Goal: Communication & Community: Share content

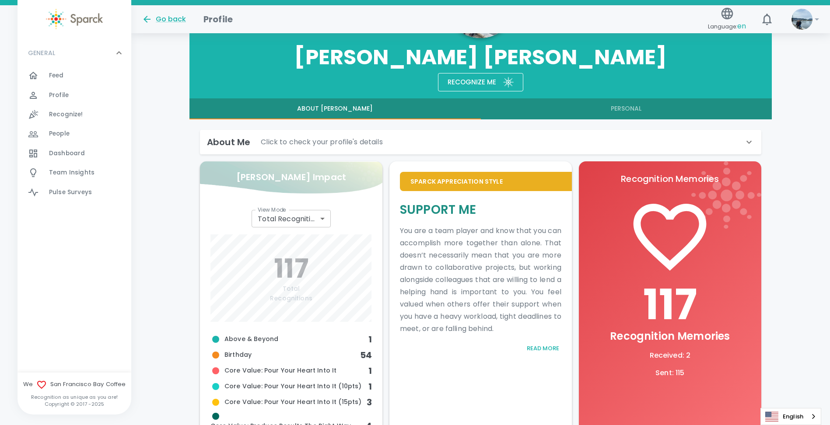
scroll to position [175, 0]
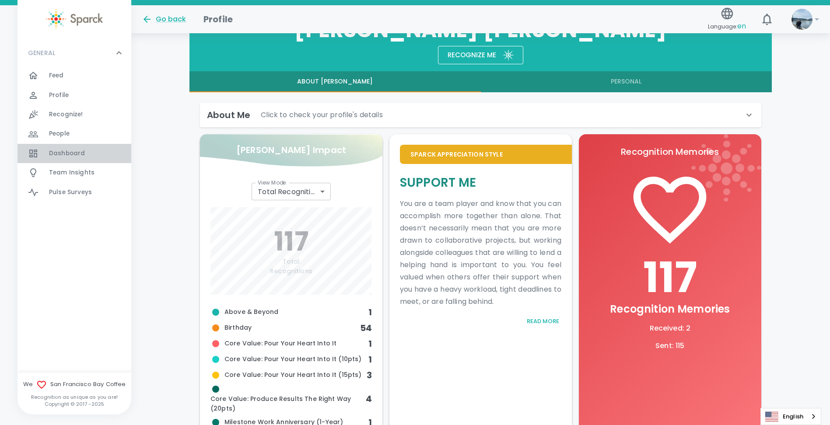
click at [69, 157] on span "Dashboard" at bounding box center [67, 153] width 36 height 9
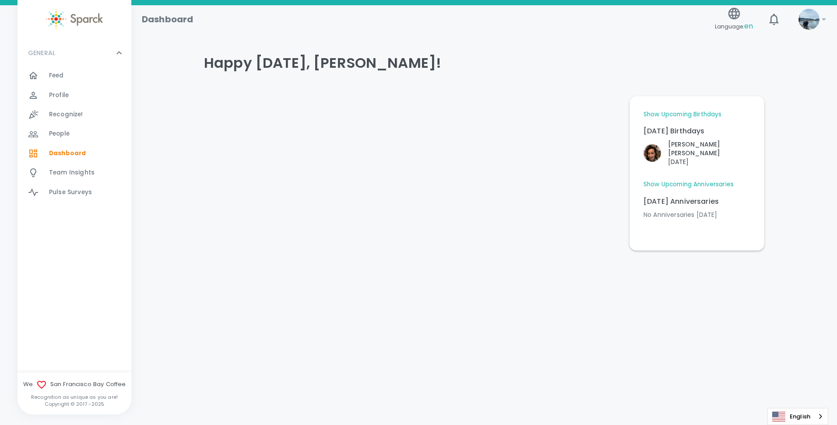
click at [60, 74] on span "Feed" at bounding box center [56, 75] width 15 height 9
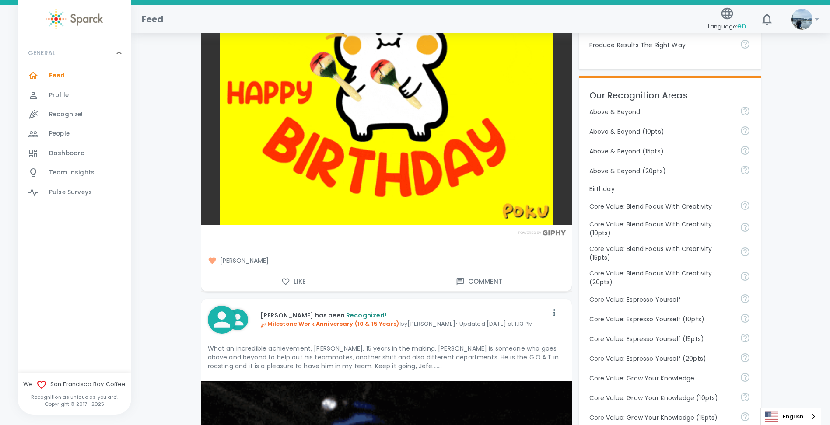
scroll to position [350, 0]
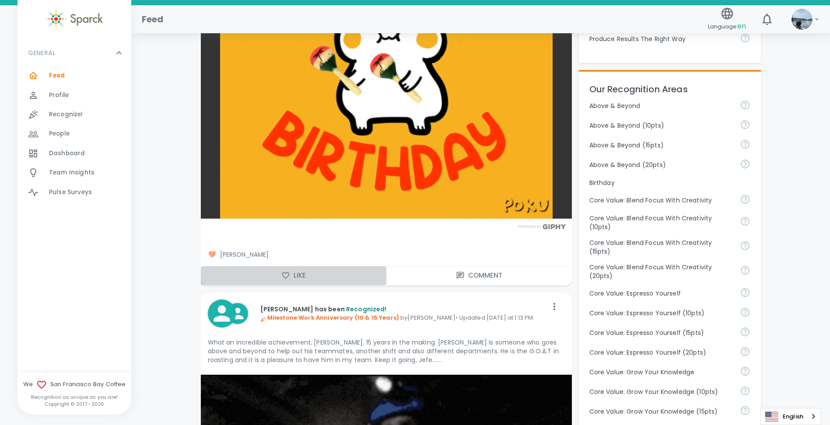
click at [236, 276] on button "Like" at bounding box center [294, 276] width 186 height 18
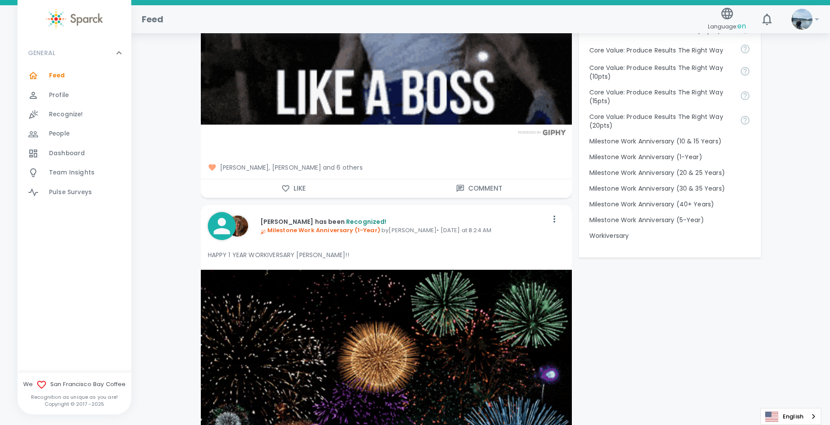
scroll to position [832, 0]
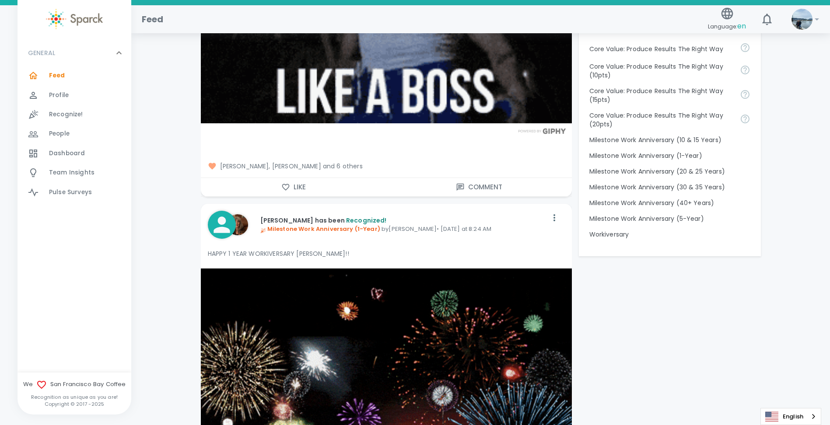
click at [297, 190] on button "Like" at bounding box center [294, 187] width 186 height 18
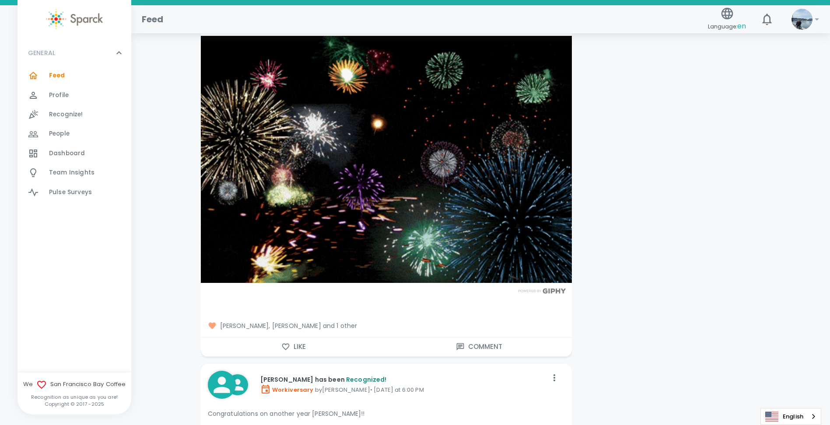
scroll to position [1094, 0]
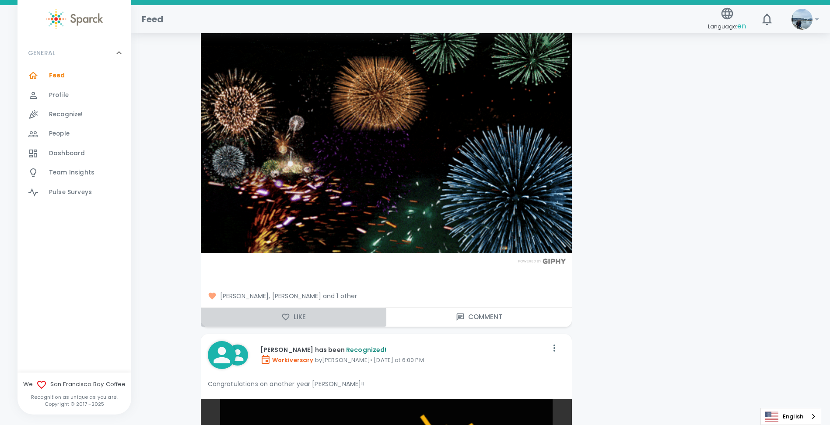
click at [266, 319] on button "Like" at bounding box center [294, 317] width 186 height 18
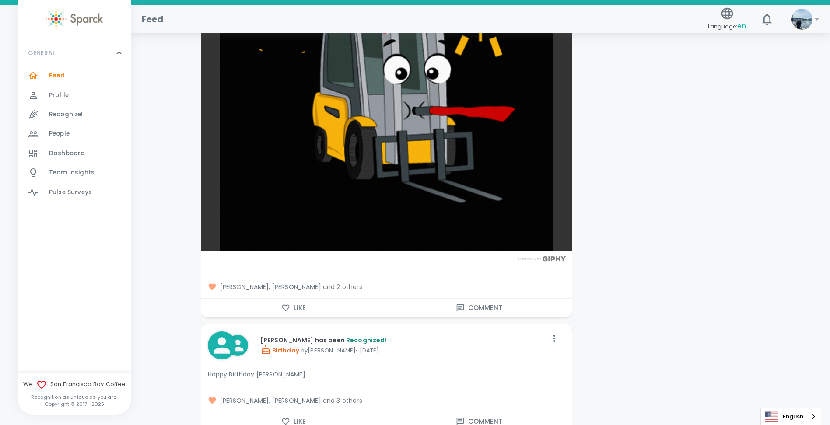
scroll to position [1576, 0]
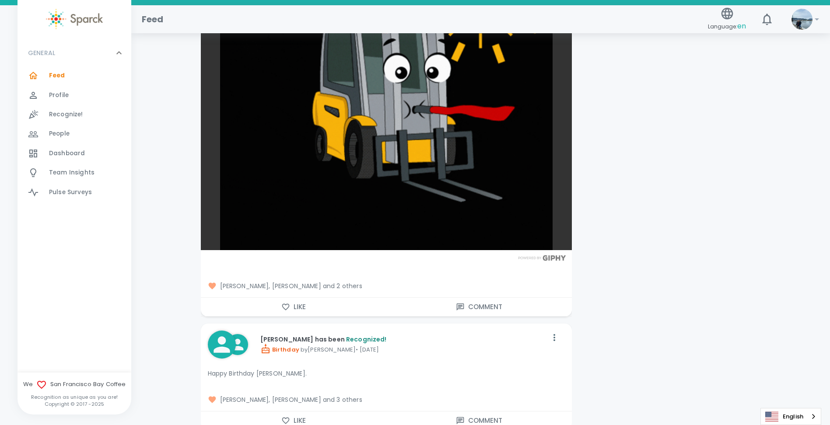
click at [250, 309] on button "Like" at bounding box center [294, 307] width 186 height 18
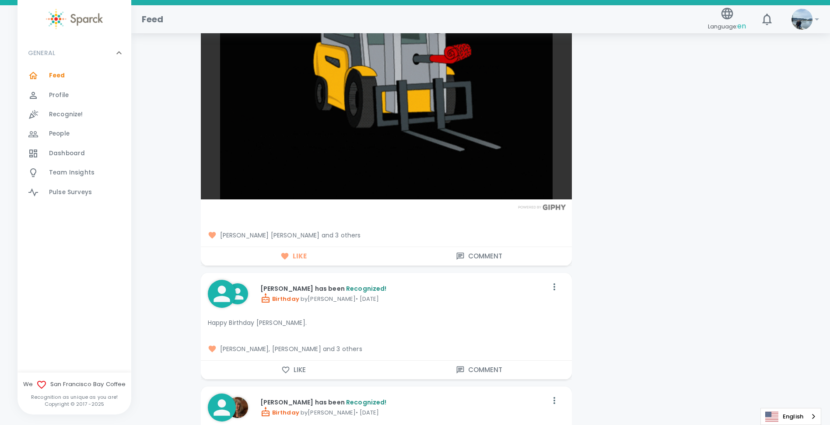
scroll to position [1751, 0]
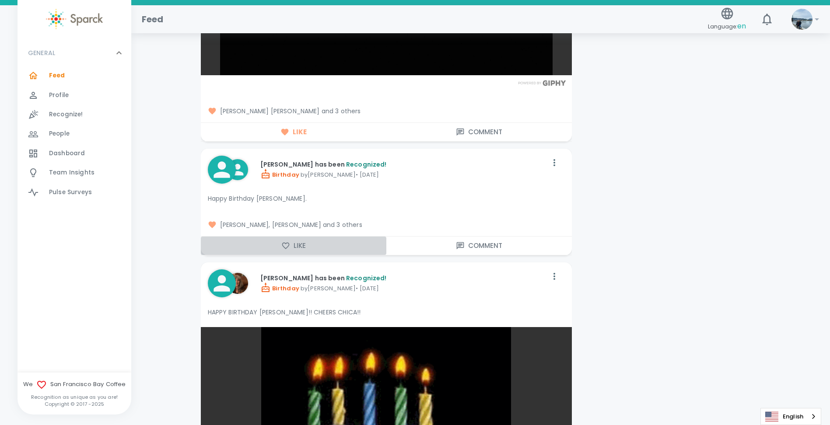
click at [263, 247] on button "Like" at bounding box center [294, 246] width 186 height 18
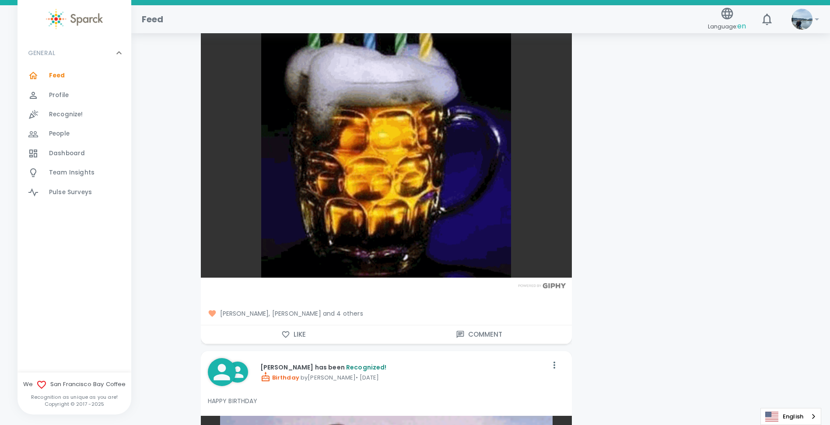
scroll to position [2145, 0]
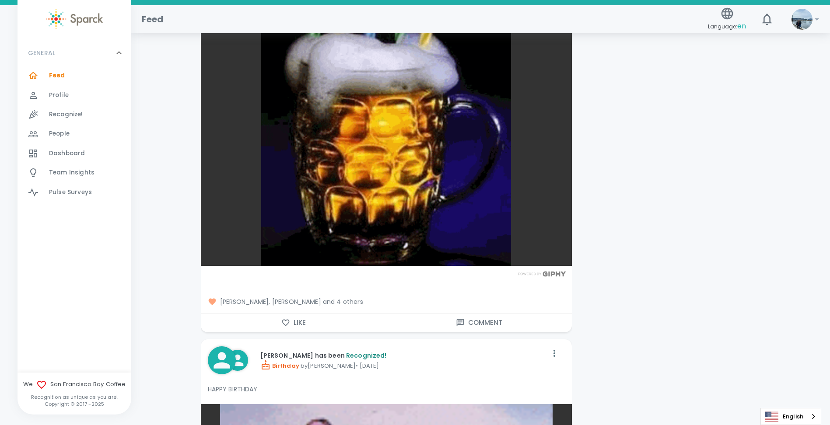
click at [288, 324] on icon "button" at bounding box center [285, 323] width 9 height 9
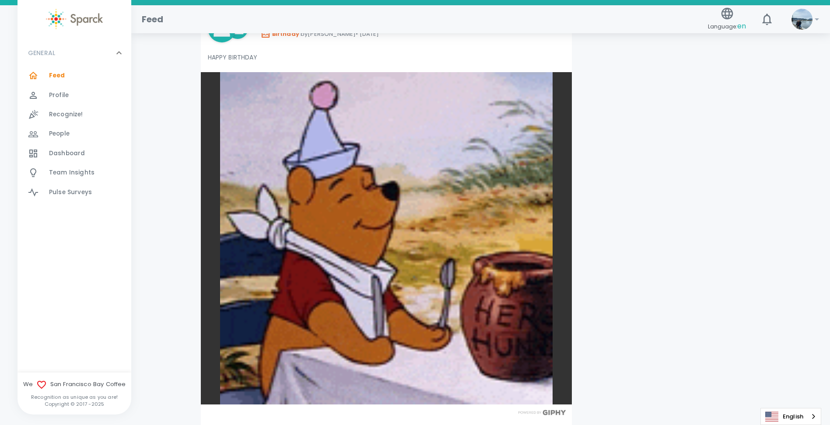
scroll to position [2539, 0]
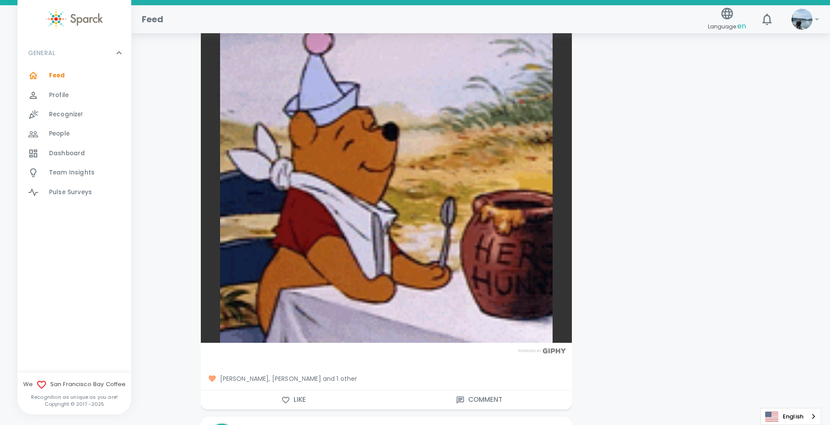
click at [311, 395] on button "Like" at bounding box center [294, 400] width 186 height 18
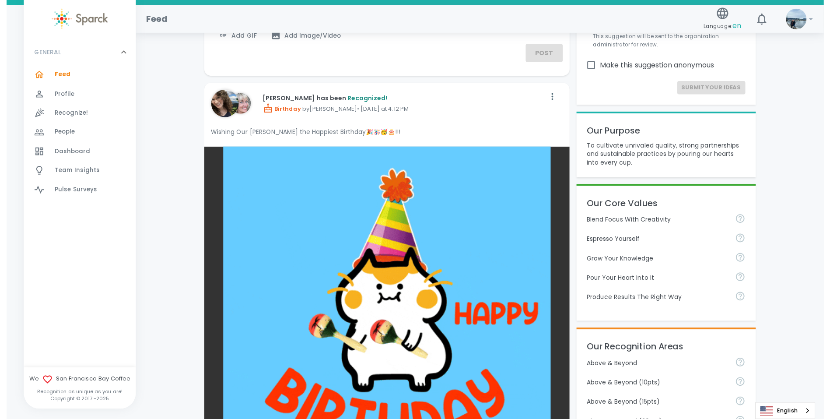
scroll to position [0, 0]
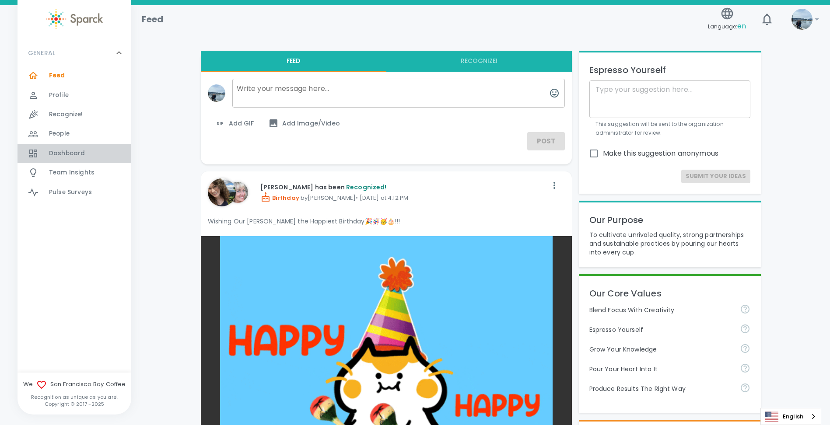
click at [60, 151] on span "Dashboard" at bounding box center [67, 153] width 36 height 9
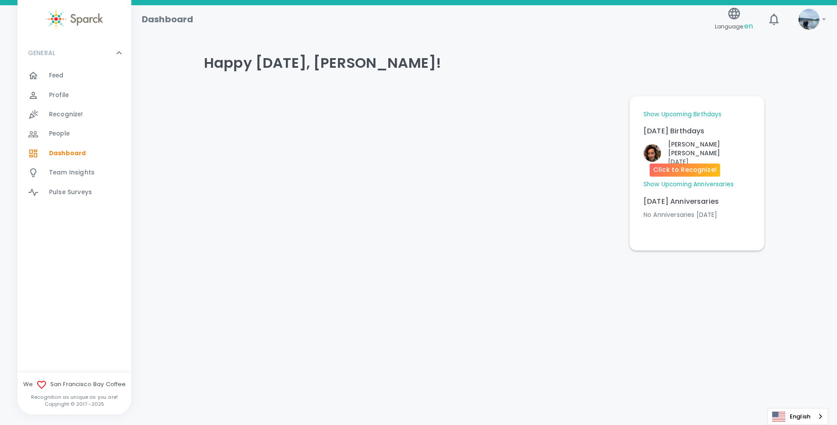
click at [698, 144] on p "[PERSON_NAME]" at bounding box center [709, 149] width 82 height 18
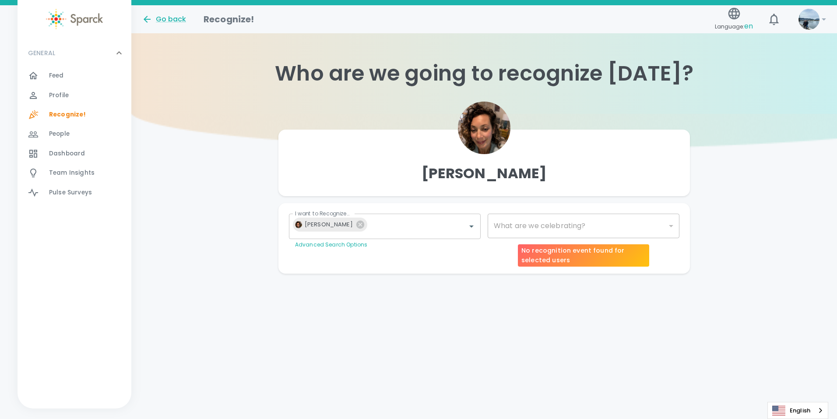
type input "2072"
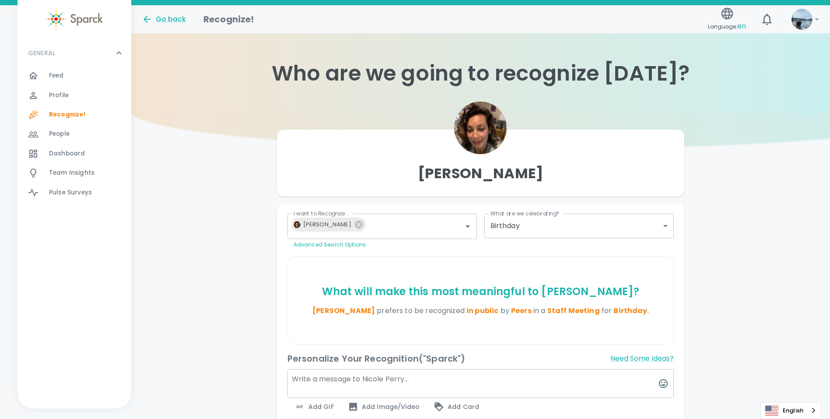
click at [543, 229] on body "Skip Navigation Go back Recognize! Language: en ! GENERAL 0 Feed 0 Profile 0 Re…" at bounding box center [415, 261] width 830 height 522
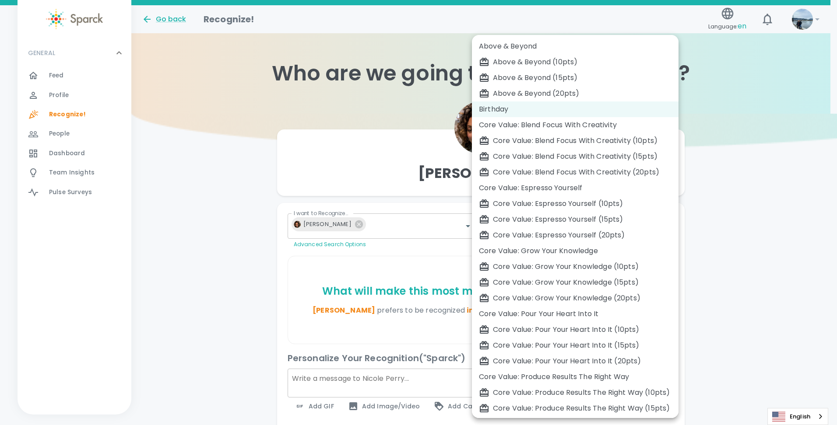
click at [139, 246] on div at bounding box center [418, 212] width 837 height 425
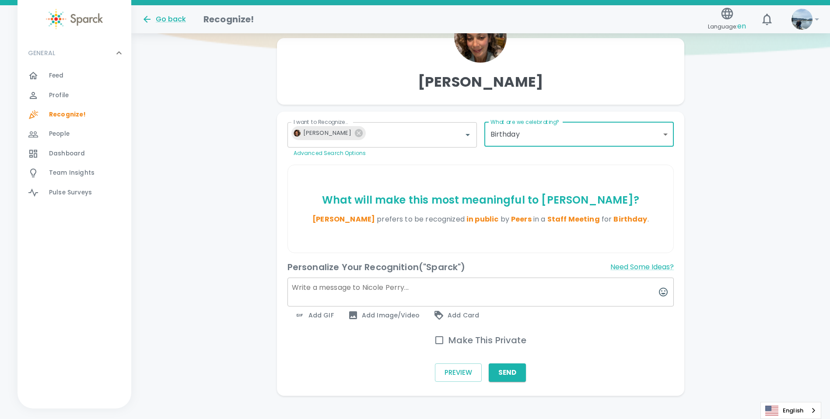
scroll to position [103, 0]
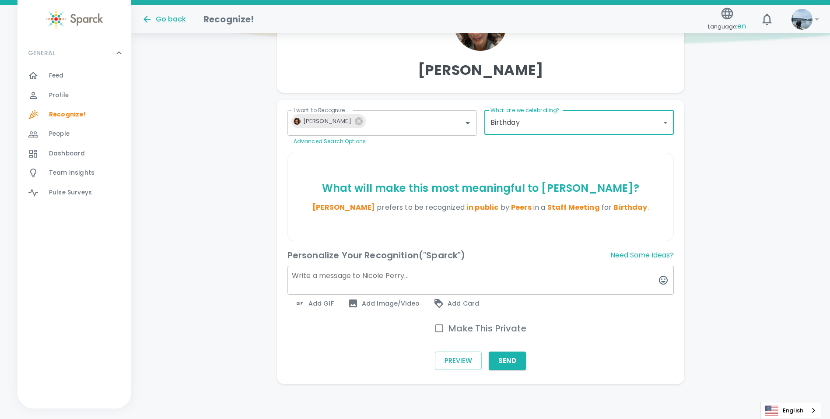
click at [326, 304] on span "Add GIF" at bounding box center [314, 303] width 39 height 11
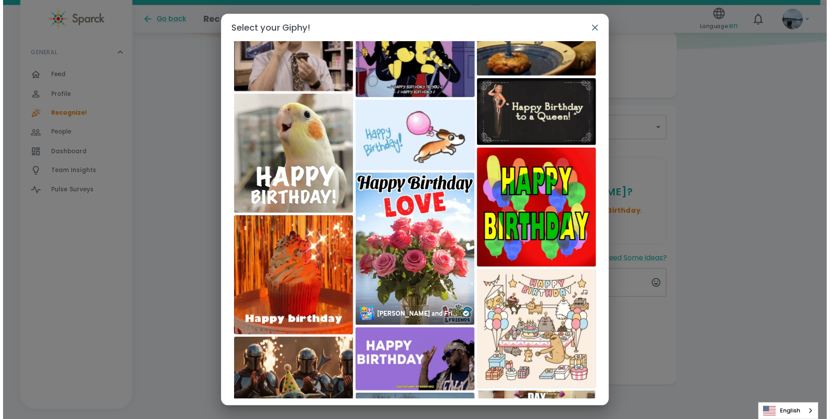
scroll to position [1213, 0]
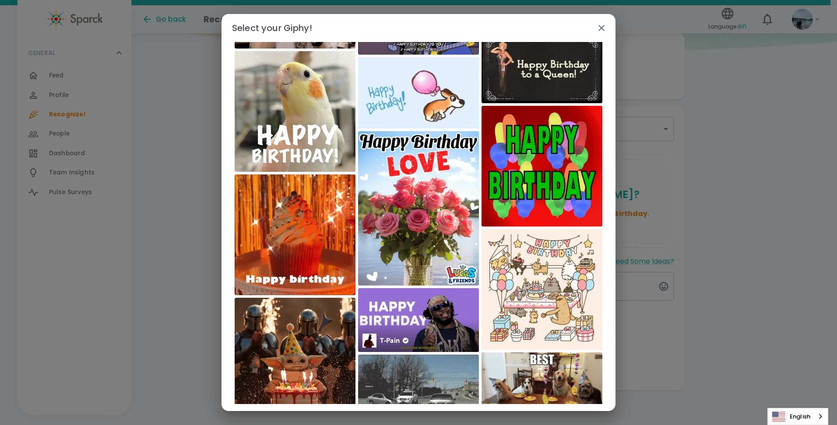
click at [436, 319] on img at bounding box center [418, 320] width 121 height 64
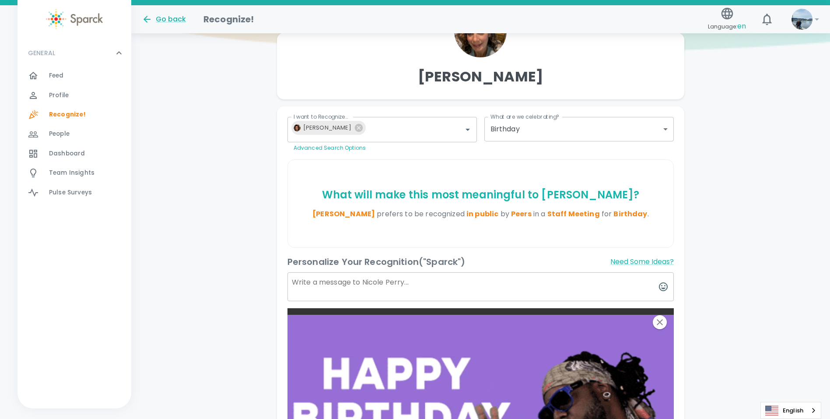
click at [381, 292] on textarea at bounding box center [481, 286] width 387 height 29
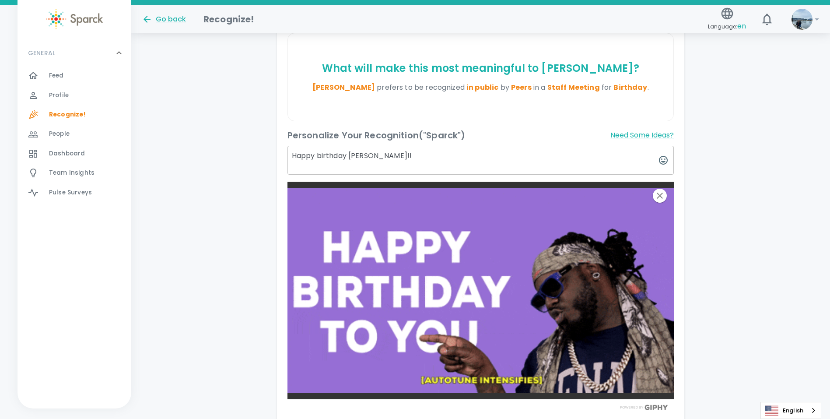
scroll to position [228, 0]
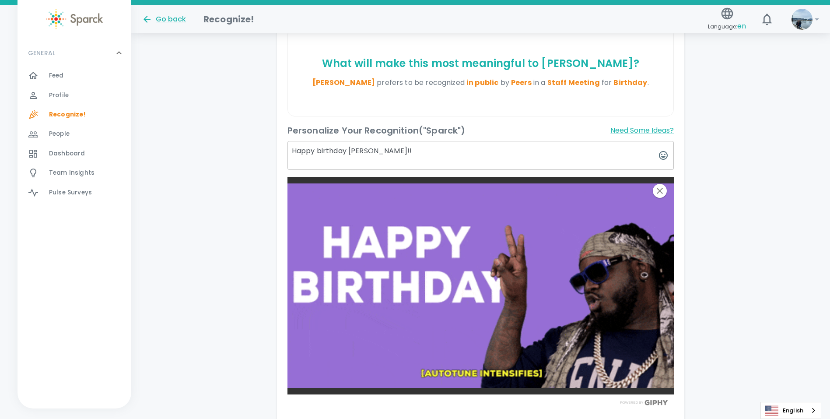
click at [378, 152] on textarea "Happy birthday [PERSON_NAME]!!" at bounding box center [481, 155] width 387 height 29
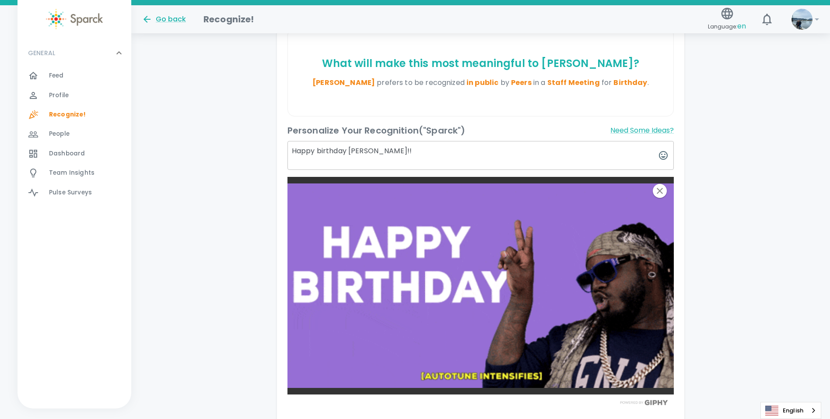
click at [404, 149] on textarea "Happy birthday [PERSON_NAME]!!" at bounding box center [481, 155] width 387 height 29
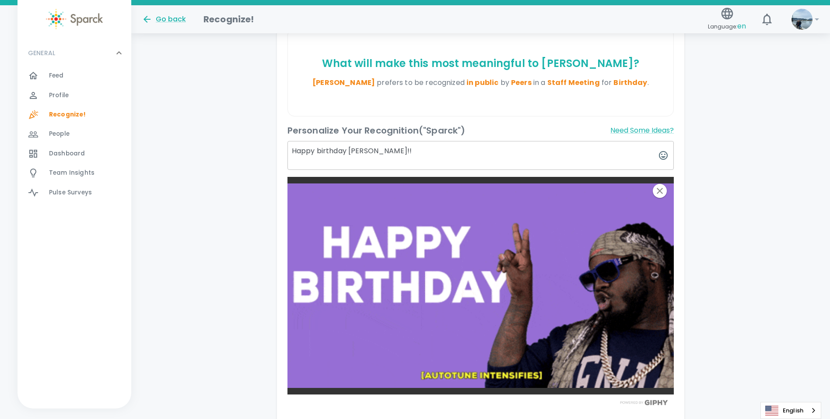
click at [441, 159] on textarea "Happy birthday [PERSON_NAME]!!" at bounding box center [481, 155] width 387 height 29
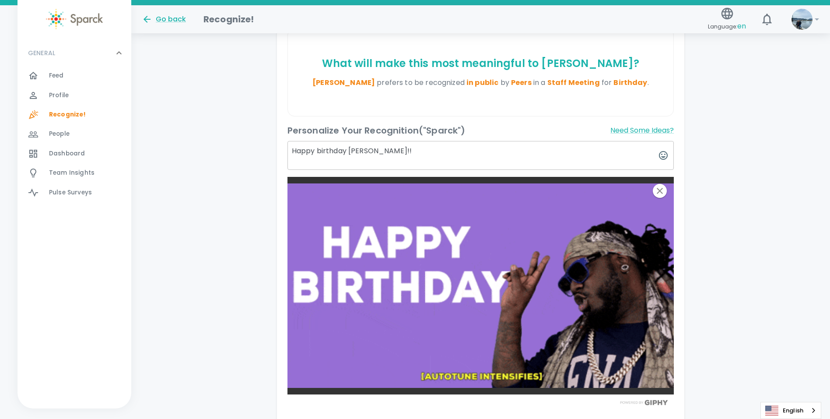
click at [436, 156] on textarea "Happy birthday [PERSON_NAME]!!" at bounding box center [481, 155] width 387 height 29
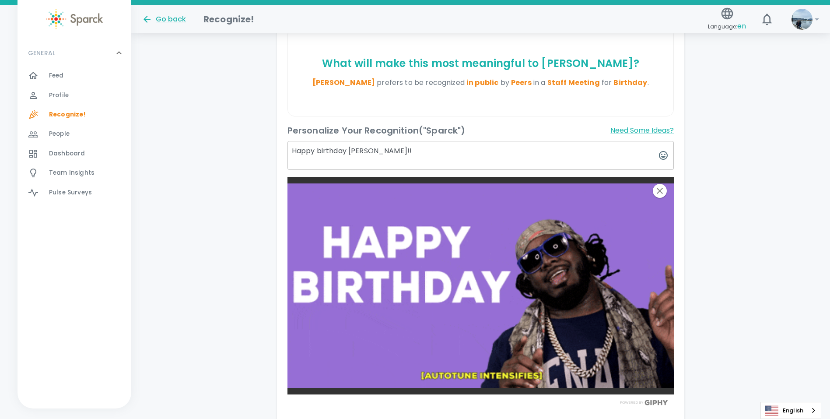
click at [423, 153] on textarea "Happy birthday [PERSON_NAME]!!" at bounding box center [481, 155] width 387 height 29
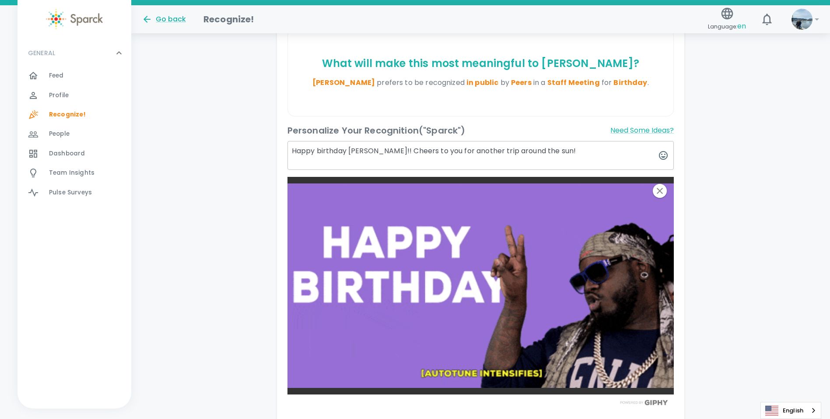
click at [553, 151] on textarea "Happy birthday [PERSON_NAME]!! Cheers to you for another trip around the sun!" at bounding box center [481, 155] width 387 height 29
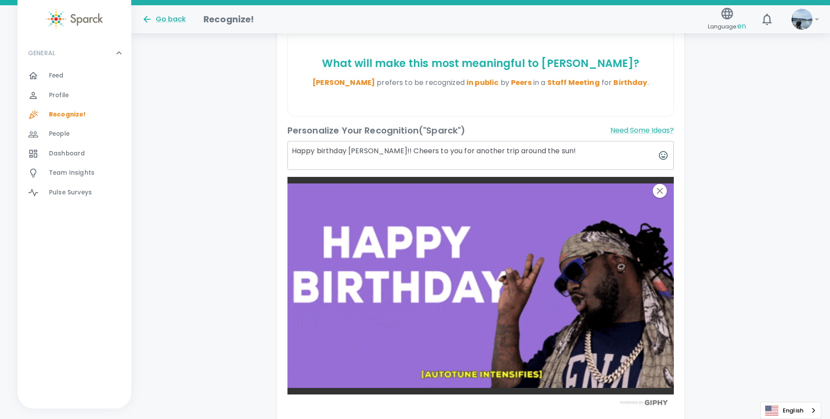
paste textarea "Hope your birthday is just like you…totally freaking awesome."
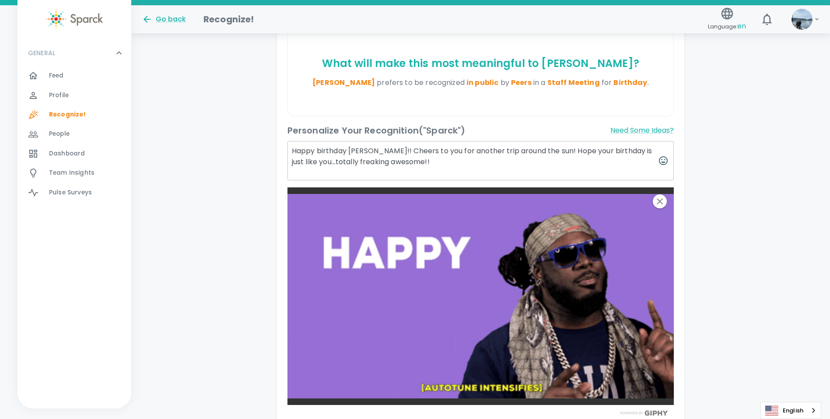
click at [542, 153] on textarea "Happy birthday [PERSON_NAME]!! Cheers to you for another trip around the sun! H…" at bounding box center [481, 160] width 387 height 39
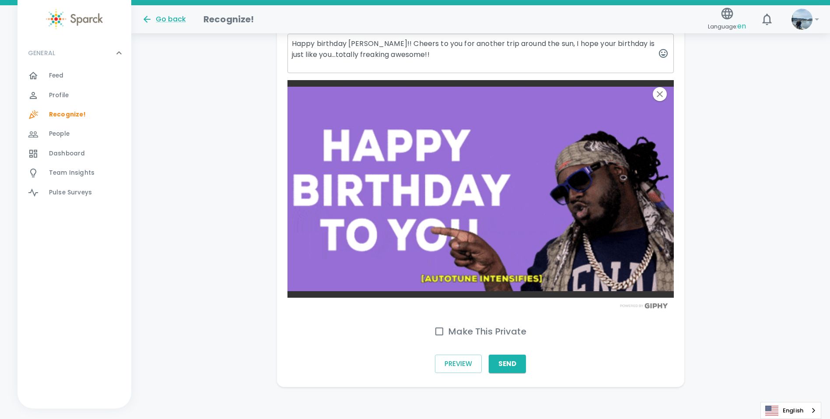
scroll to position [338, 0]
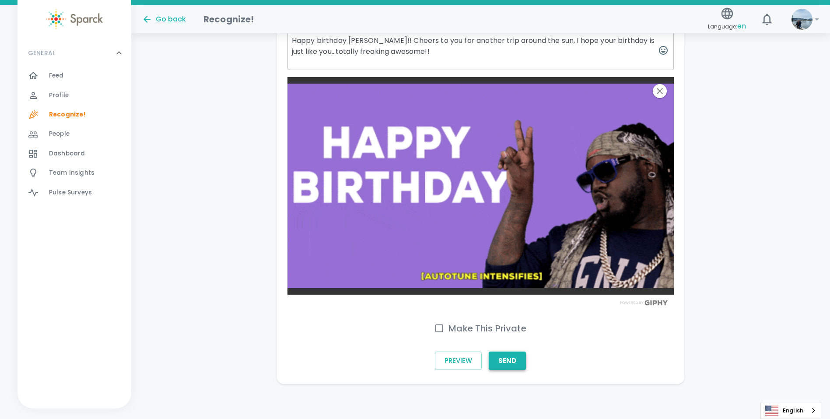
type textarea "Happy birthday [PERSON_NAME]!! Cheers to you for another trip around the sun, I…"
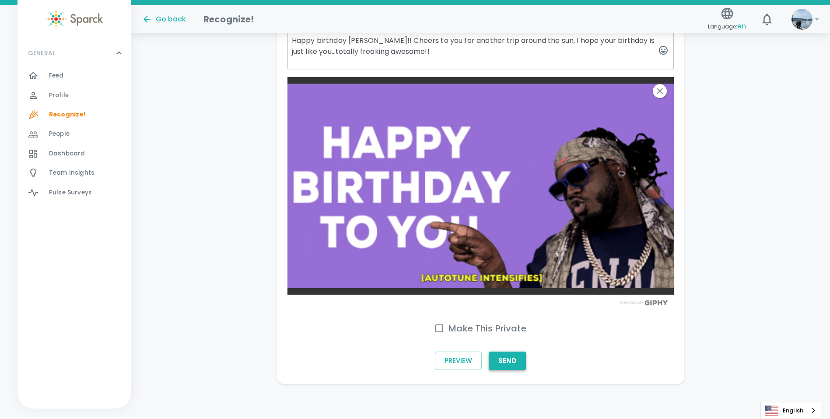
click at [510, 360] on button "Send" at bounding box center [507, 361] width 37 height 18
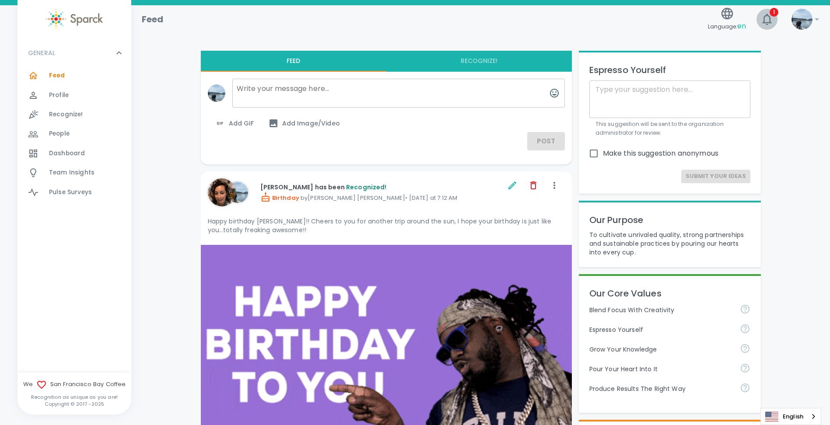
click at [773, 20] on icon "button" at bounding box center [767, 19] width 14 height 14
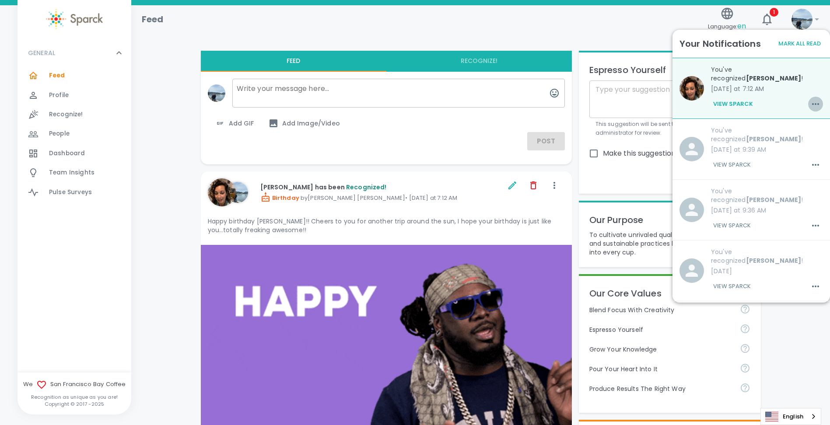
click at [811, 99] on icon "button" at bounding box center [816, 104] width 11 height 11
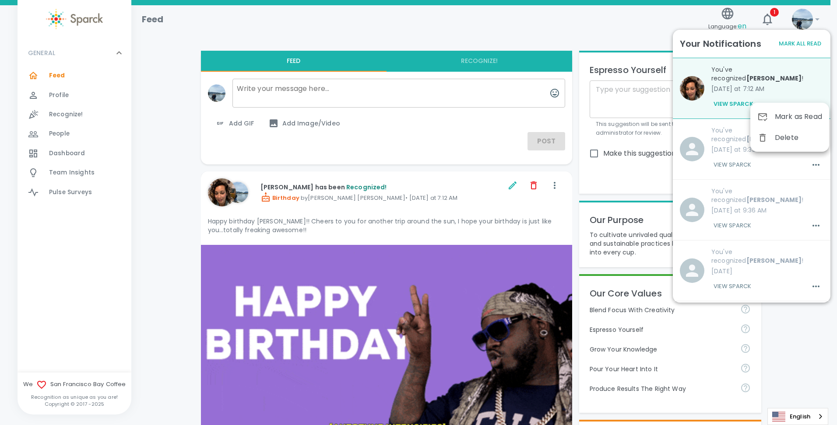
click at [799, 124] on div "Mark as Read" at bounding box center [789, 116] width 79 height 21
